Goal: Task Accomplishment & Management: Manage account settings

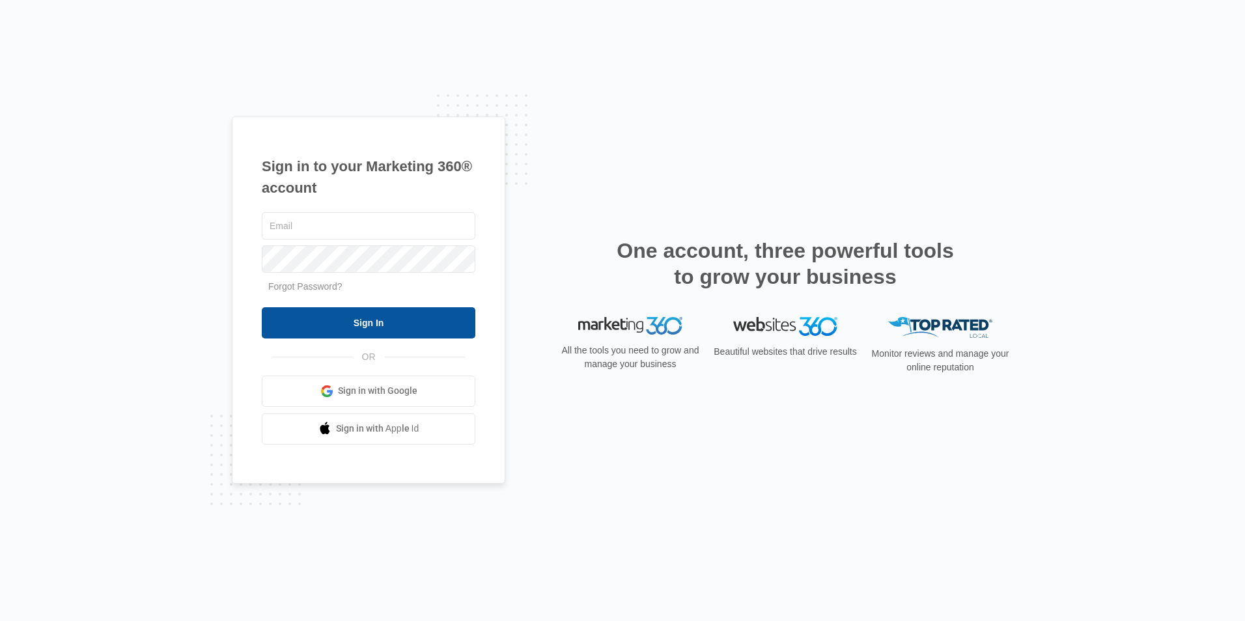
type input "[EMAIL_ADDRESS][DOMAIN_NAME]"
click at [365, 318] on input "Sign In" at bounding box center [369, 322] width 214 height 31
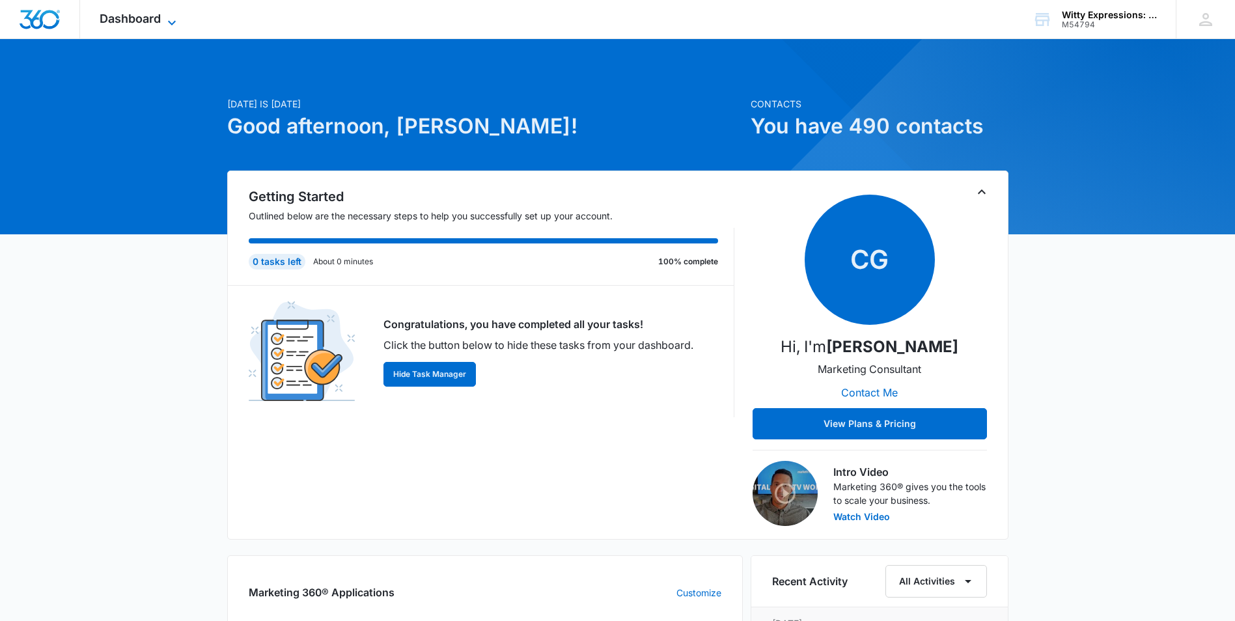
click at [169, 20] on icon at bounding box center [172, 23] width 16 height 16
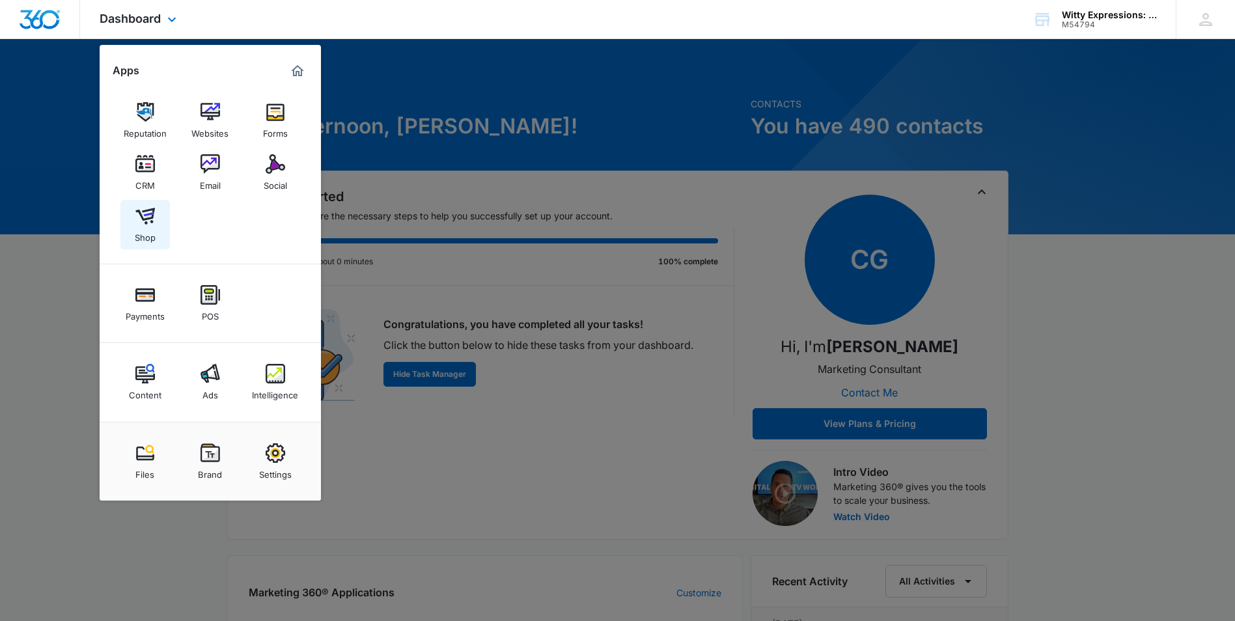
click at [141, 214] on img at bounding box center [145, 216] width 20 height 20
